Goal: Transaction & Acquisition: Purchase product/service

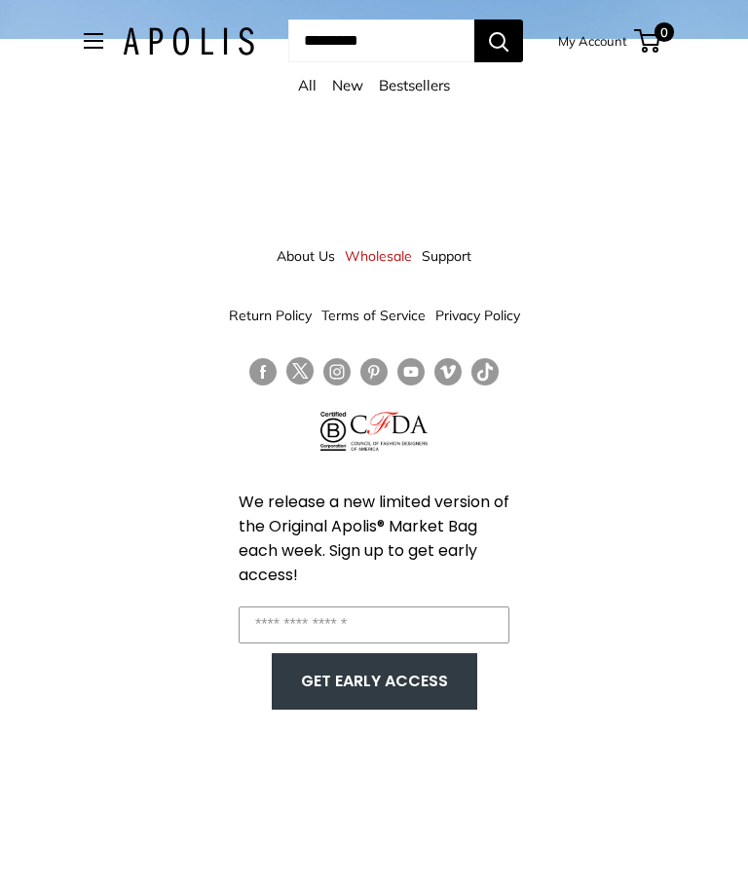
click at [91, 40] on span "Open menu" at bounding box center [94, 41] width 6 height 6
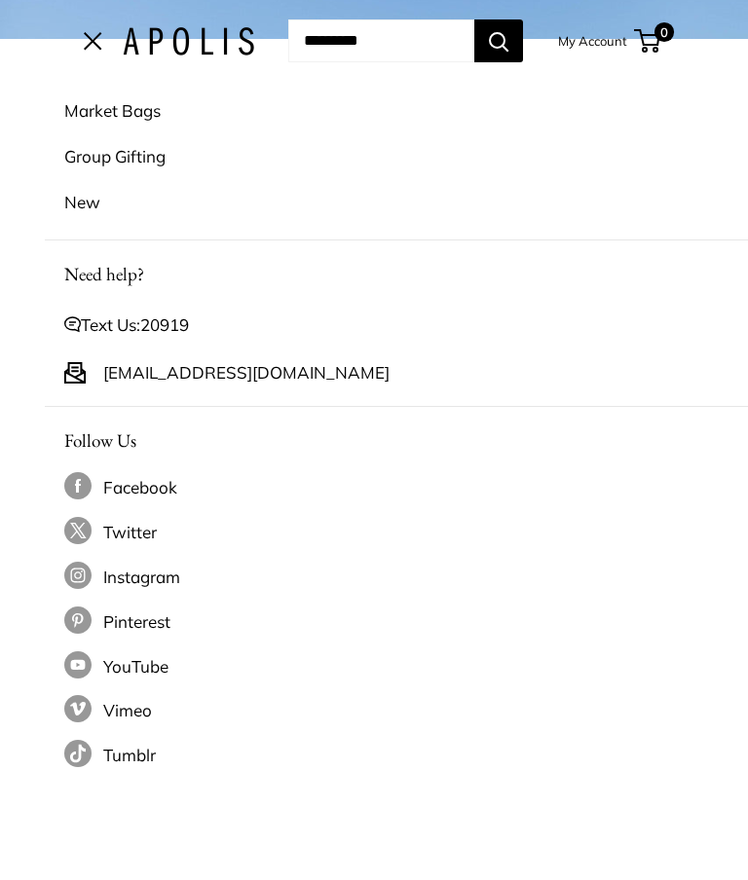
click at [114, 111] on link "Market Bags" at bounding box center [418, 111] width 709 height 46
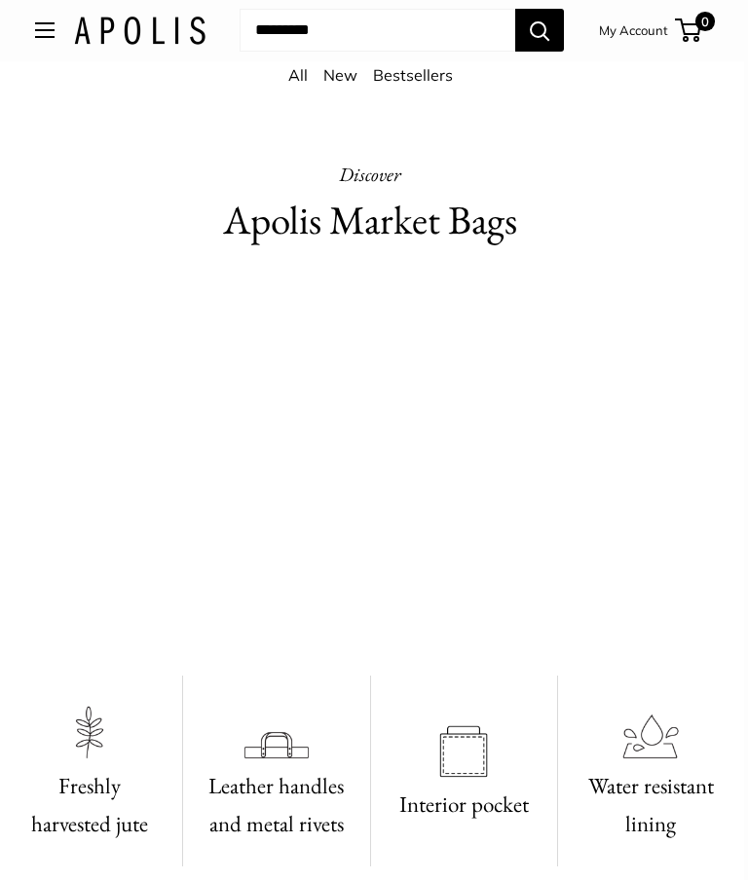
scroll to position [531, 4]
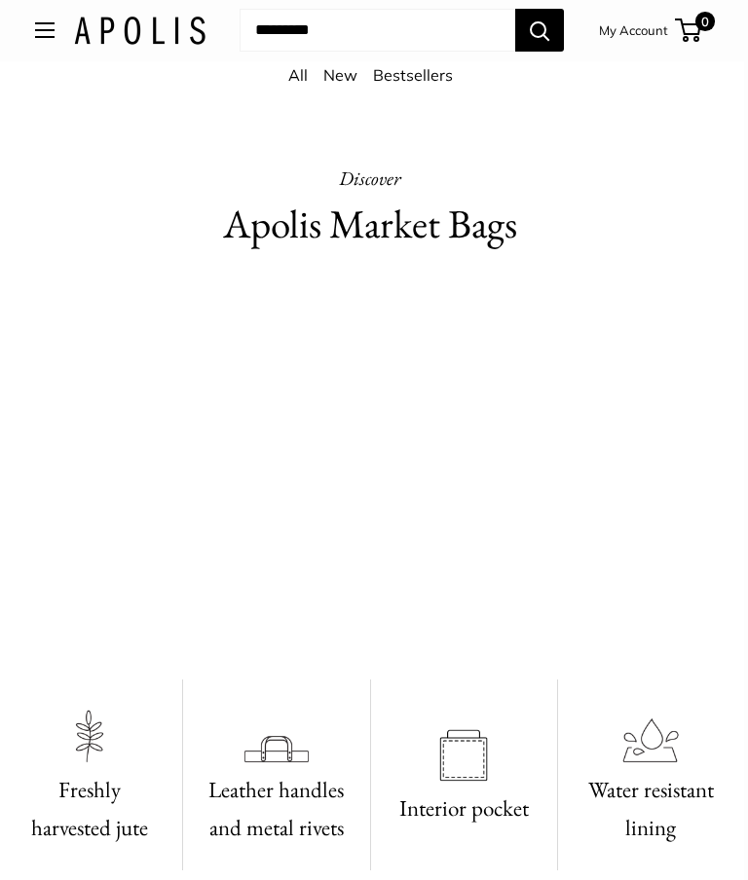
click at [421, 78] on link "Bestsellers" at bounding box center [413, 75] width 80 height 19
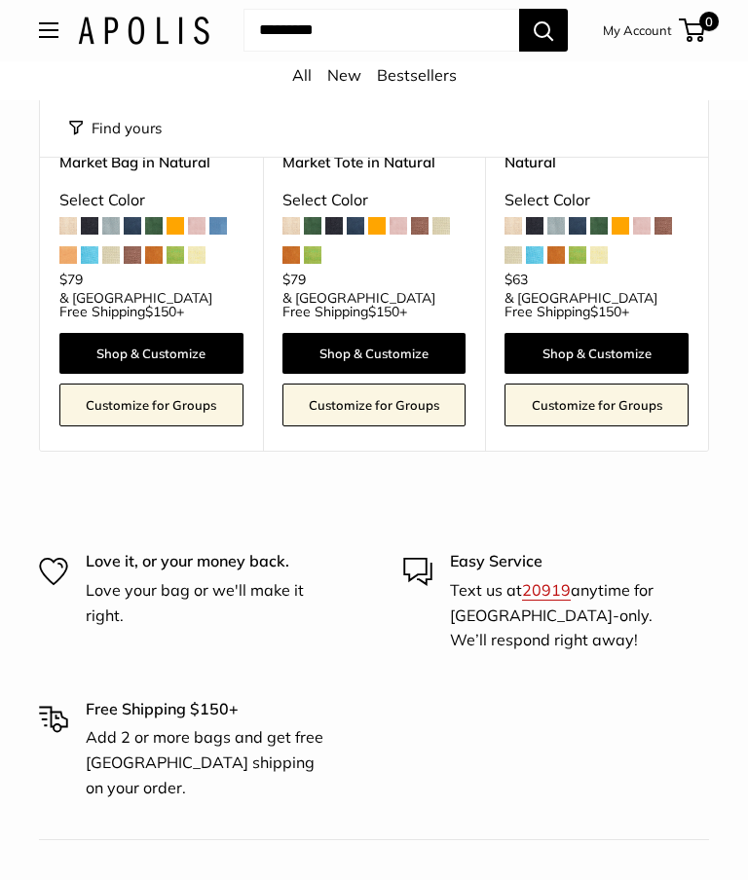
scroll to position [373, 0]
